Goal: Navigation & Orientation: Find specific page/section

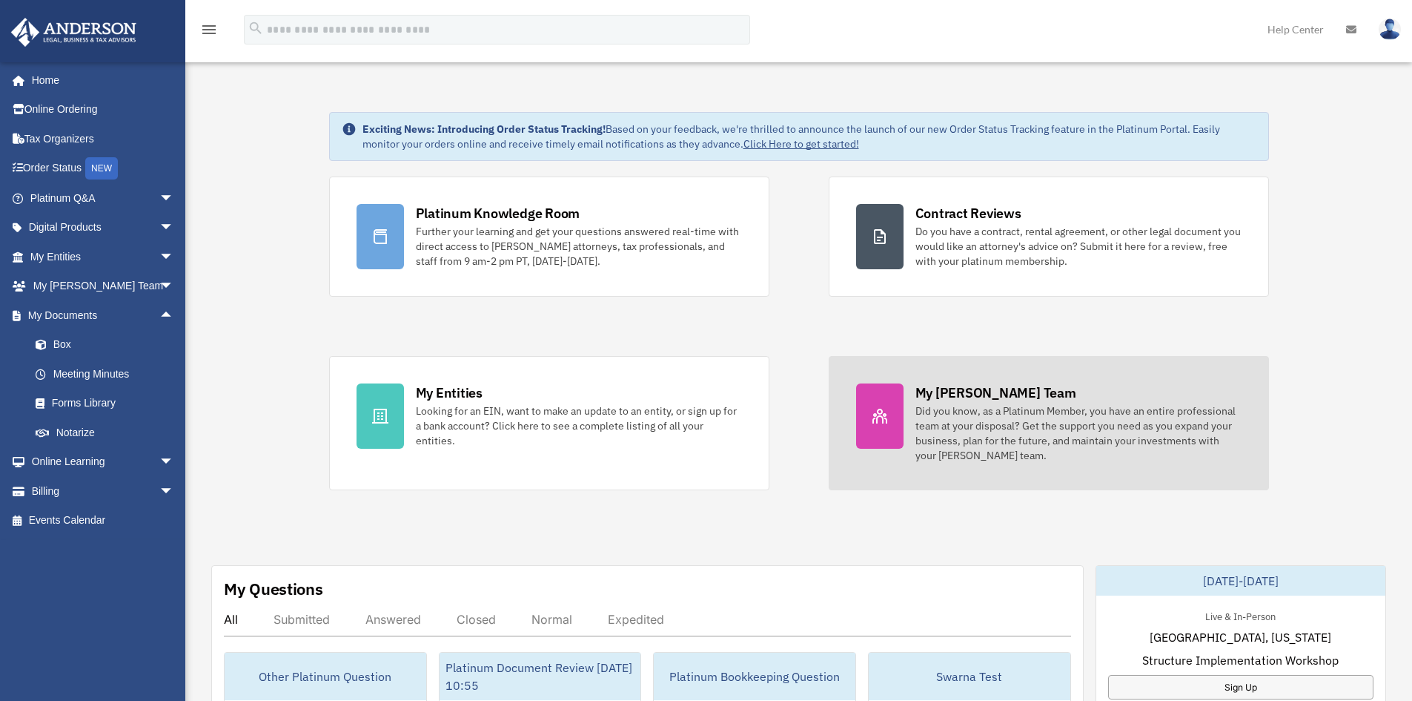
click at [979, 413] on div "Did you know, as a Platinum Member, you have an entire professional team at you…" at bounding box center [1079, 432] width 326 height 59
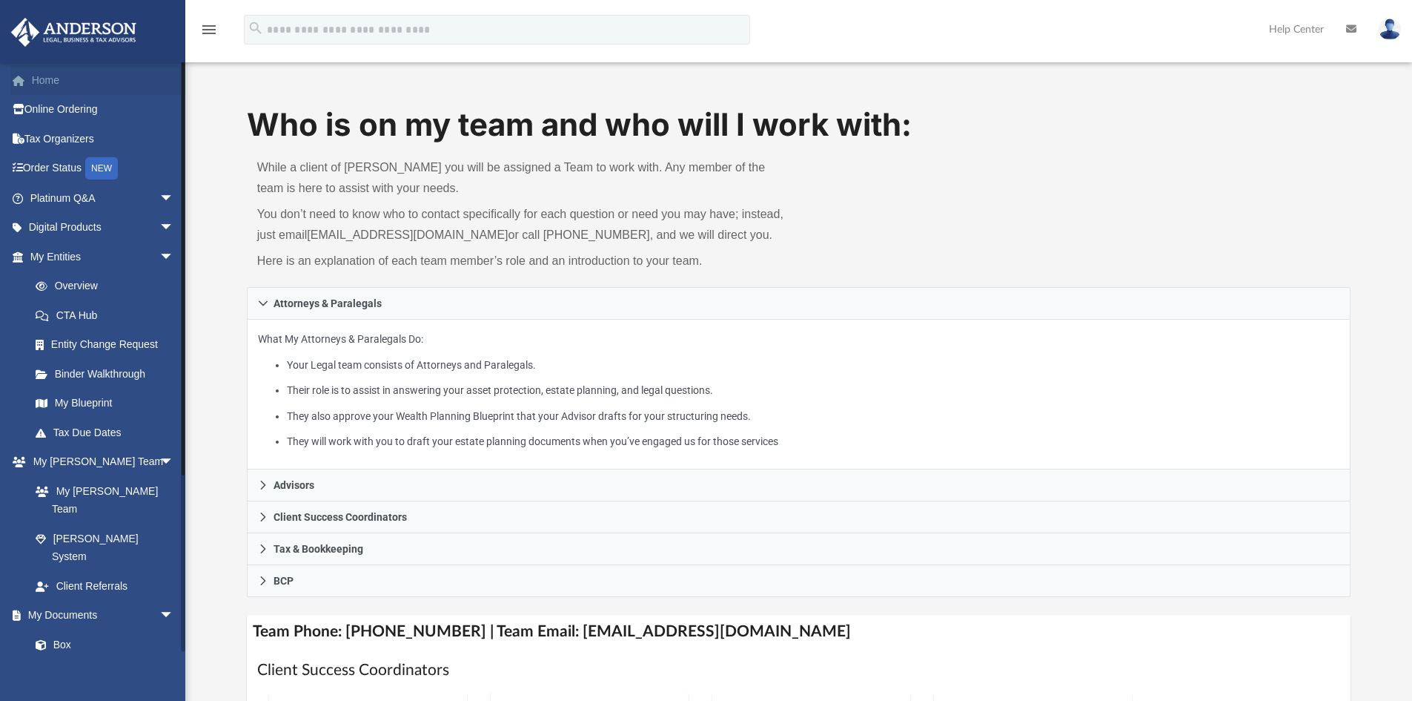
click at [65, 80] on link "Home" at bounding box center [103, 80] width 186 height 30
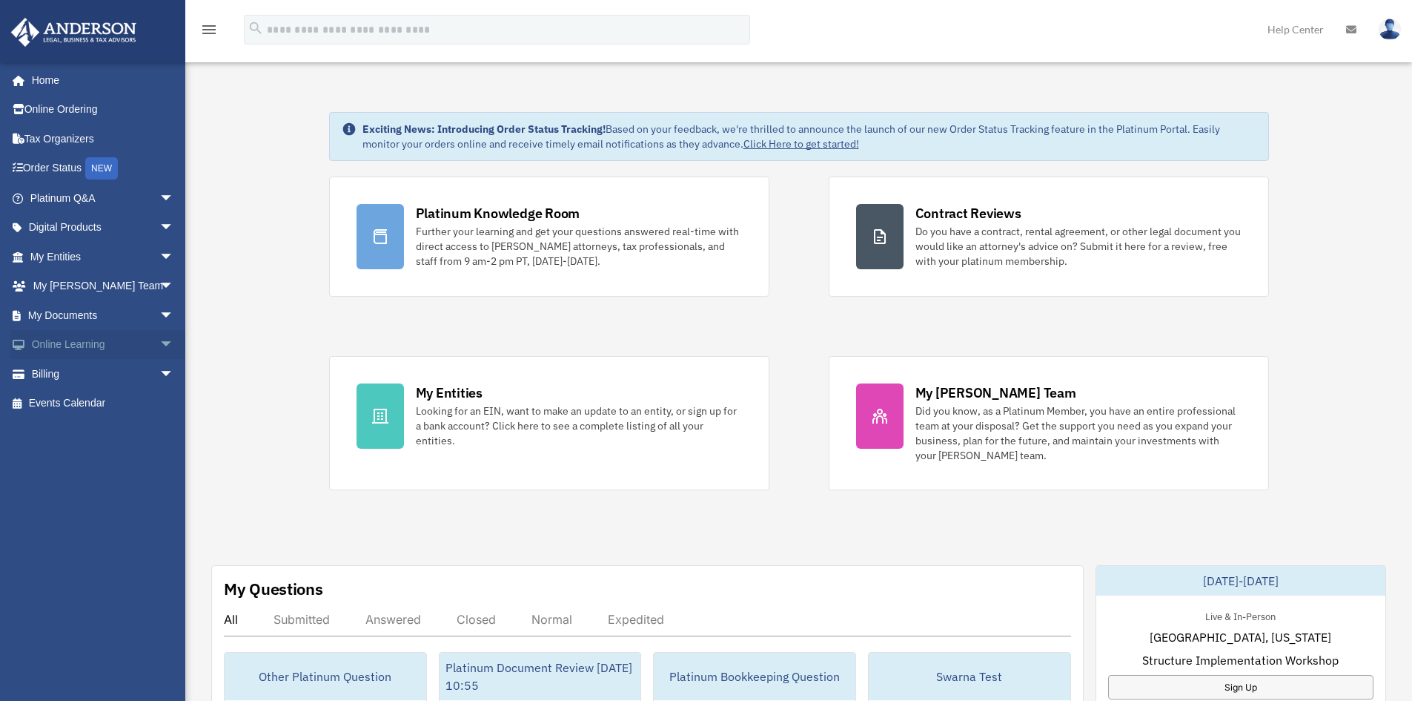
click at [159, 338] on span "arrow_drop_down" at bounding box center [174, 345] width 30 height 30
click at [123, 406] on link "Video Training" at bounding box center [109, 403] width 176 height 30
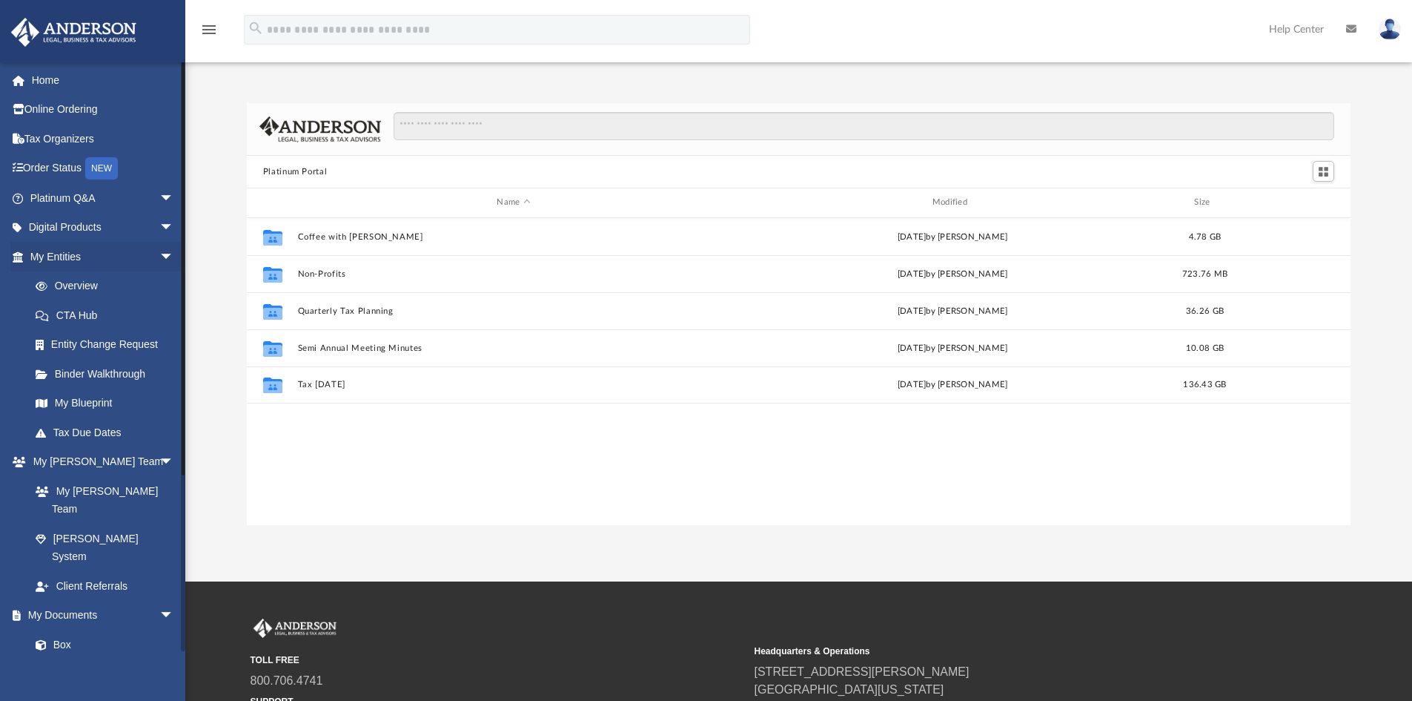
scroll to position [326, 1093]
click at [42, 79] on link "Home" at bounding box center [103, 80] width 186 height 30
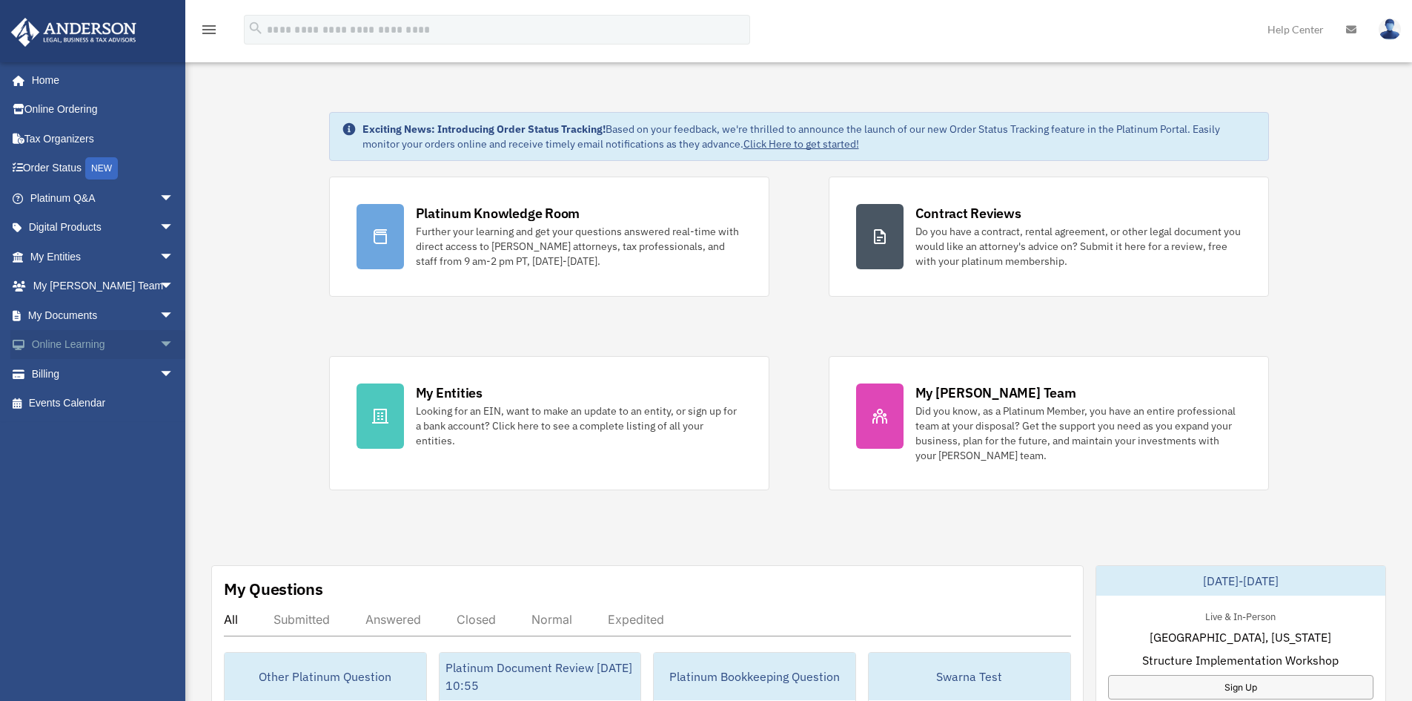
click at [159, 344] on span "arrow_drop_down" at bounding box center [174, 345] width 30 height 30
click at [159, 344] on span "arrow_drop_up" at bounding box center [174, 345] width 30 height 30
click at [159, 312] on span "arrow_drop_down" at bounding box center [174, 315] width 30 height 30
click at [65, 342] on link "Box" at bounding box center [109, 345] width 176 height 30
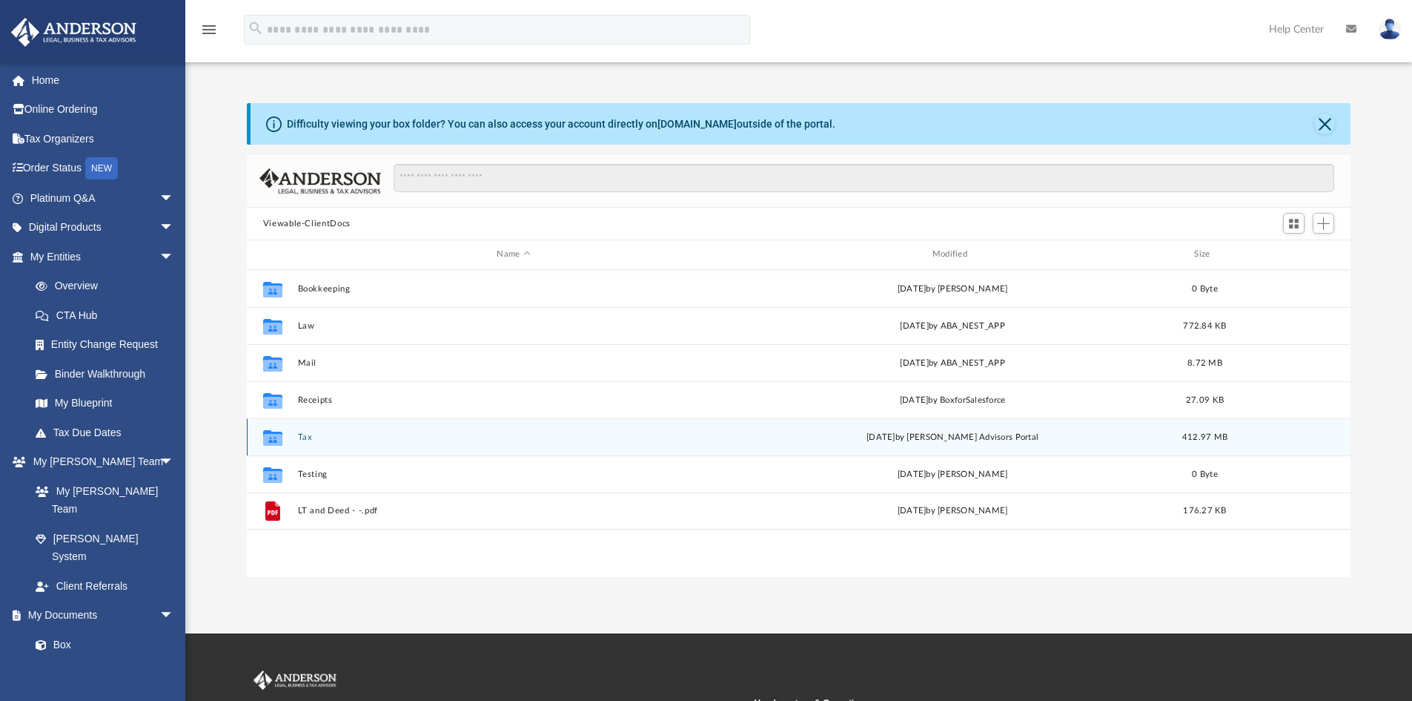
scroll to position [326, 1093]
